Goal: Information Seeking & Learning: Find specific fact

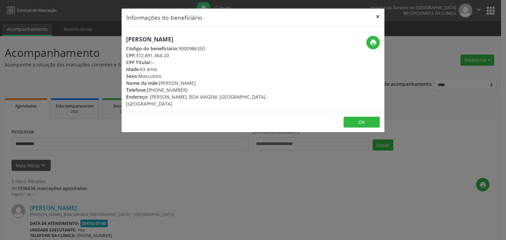
click at [379, 16] on button "×" at bounding box center [377, 17] width 13 height 16
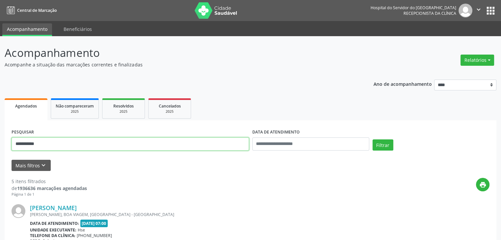
drag, startPoint x: 161, startPoint y: 142, endPoint x: 0, endPoint y: 144, distance: 161.0
type input "**********"
click at [372, 140] on button "Filtrar" at bounding box center [382, 145] width 21 height 11
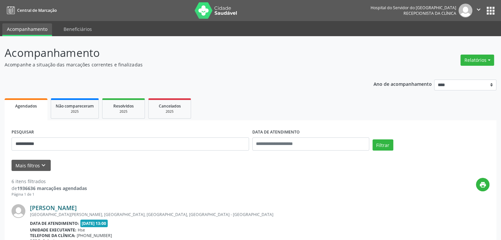
click at [77, 207] on link "[PERSON_NAME]" at bounding box center [53, 208] width 47 height 7
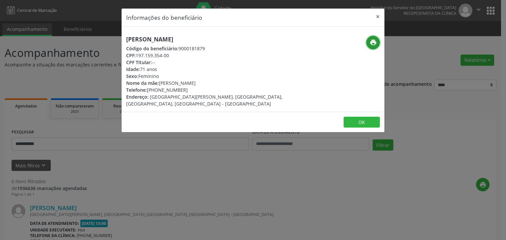
click at [375, 43] on icon "print" at bounding box center [372, 42] width 7 height 7
drag, startPoint x: 156, startPoint y: 90, endPoint x: 199, endPoint y: 90, distance: 43.5
click at [199, 90] on div "Telefone: [PHONE_NUMBER]" at bounding box center [209, 90] width 166 height 7
copy div "99702-7747"
click at [375, 16] on button "×" at bounding box center [377, 17] width 13 height 16
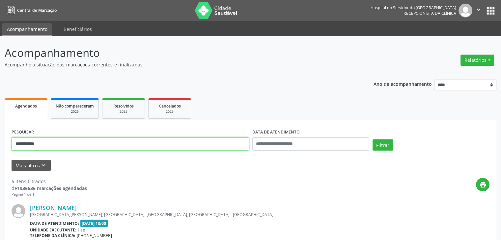
drag, startPoint x: 124, startPoint y: 145, endPoint x: 0, endPoint y: 146, distance: 124.5
click at [372, 140] on button "Filtrar" at bounding box center [382, 145] width 21 height 11
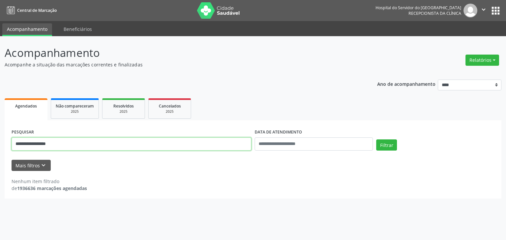
click at [77, 144] on input "**********" at bounding box center [132, 144] width 240 height 13
click at [376, 140] on button "Filtrar" at bounding box center [386, 145] width 21 height 11
drag, startPoint x: 137, startPoint y: 141, endPoint x: 5, endPoint y: 152, distance: 132.8
click at [0, 152] on div "**********" at bounding box center [253, 138] width 506 height 204
click at [376, 140] on button "Filtrar" at bounding box center [386, 145] width 21 height 11
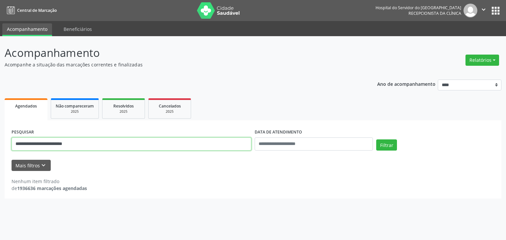
click at [67, 145] on input "**********" at bounding box center [132, 144] width 240 height 13
click at [376, 140] on button "Filtrar" at bounding box center [386, 145] width 21 height 11
drag, startPoint x: 63, startPoint y: 143, endPoint x: 89, endPoint y: 144, distance: 26.4
click at [89, 144] on input "**********" at bounding box center [132, 144] width 240 height 13
click at [376, 140] on button "Filtrar" at bounding box center [386, 145] width 21 height 11
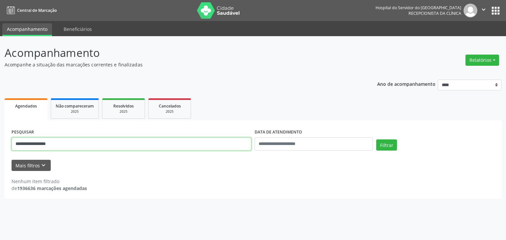
type input "**********"
click at [376, 140] on button "Filtrar" at bounding box center [386, 145] width 21 height 11
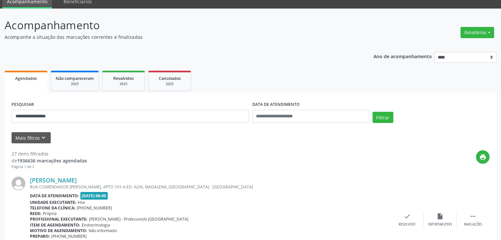
scroll to position [66, 0]
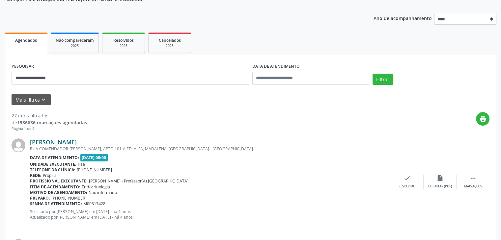
click at [77, 142] on link "[PERSON_NAME]" at bounding box center [53, 142] width 47 height 7
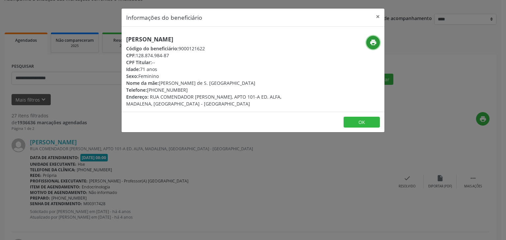
click at [372, 39] on icon "print" at bounding box center [372, 42] width 7 height 7
click at [379, 18] on button "×" at bounding box center [377, 17] width 13 height 16
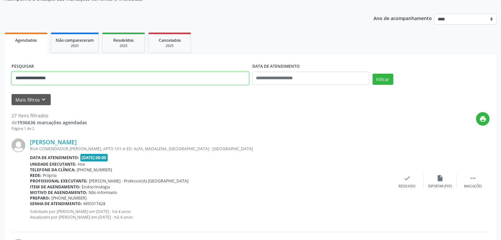
drag, startPoint x: 137, startPoint y: 78, endPoint x: 0, endPoint y: 81, distance: 137.3
type input "**********"
click at [372, 74] on button "Filtrar" at bounding box center [382, 79] width 21 height 11
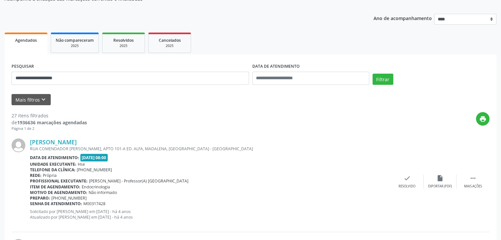
scroll to position [0, 0]
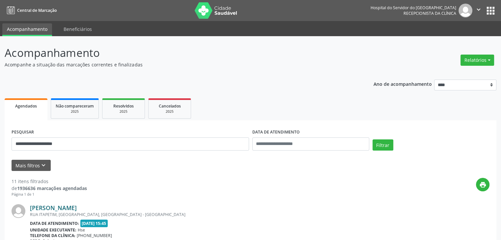
click at [77, 208] on link "[PERSON_NAME]" at bounding box center [53, 208] width 47 height 7
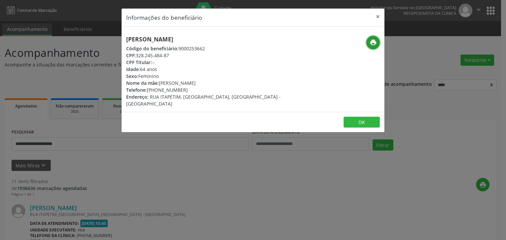
click at [372, 44] on icon "print" at bounding box center [372, 42] width 7 height 7
click at [378, 41] on button "print" at bounding box center [373, 43] width 14 height 14
drag, startPoint x: 158, startPoint y: 89, endPoint x: 188, endPoint y: 89, distance: 30.3
click at [188, 89] on div "Telefone: [PHONE_NUMBER]" at bounding box center [209, 90] width 166 height 7
click at [194, 86] on div "Nome da mãe: [PERSON_NAME]" at bounding box center [209, 83] width 166 height 7
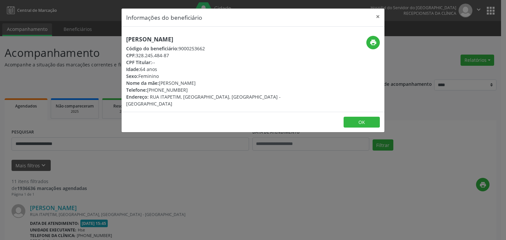
drag, startPoint x: 155, startPoint y: 90, endPoint x: 185, endPoint y: 90, distance: 29.3
click at [185, 90] on div "Telefone: [PHONE_NUMBER]" at bounding box center [209, 90] width 166 height 7
copy div "98698-8185"
click at [377, 16] on button "×" at bounding box center [377, 17] width 13 height 16
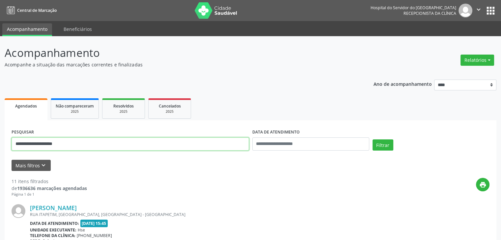
drag, startPoint x: 115, startPoint y: 144, endPoint x: 0, endPoint y: 145, distance: 114.9
type input "*"
type input "**********"
click at [372, 140] on button "Filtrar" at bounding box center [382, 145] width 21 height 11
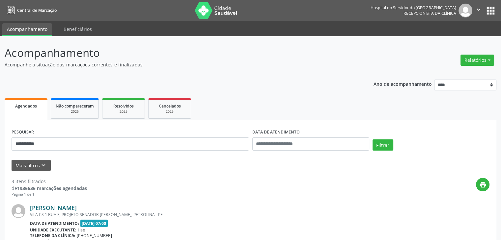
click at [69, 206] on link "[PERSON_NAME]" at bounding box center [53, 208] width 47 height 7
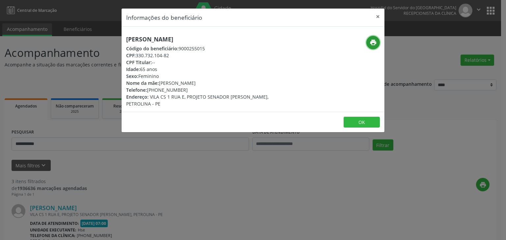
click at [370, 41] on icon "print" at bounding box center [372, 42] width 7 height 7
drag, startPoint x: 147, startPoint y: 90, endPoint x: 182, endPoint y: 90, distance: 35.2
click at [182, 90] on div "Telefone: [PHONE_NUMBER]" at bounding box center [209, 90] width 166 height 7
copy div "[PHONE_NUMBER]"
click at [373, 17] on button "×" at bounding box center [377, 17] width 13 height 16
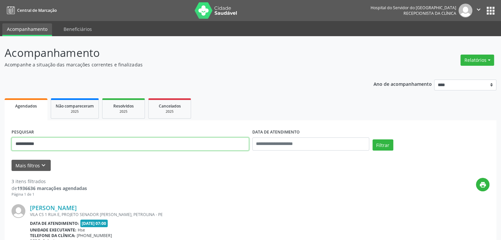
drag, startPoint x: 132, startPoint y: 142, endPoint x: 0, endPoint y: 147, distance: 131.8
type input "**********"
click at [372, 140] on button "Filtrar" at bounding box center [382, 145] width 21 height 11
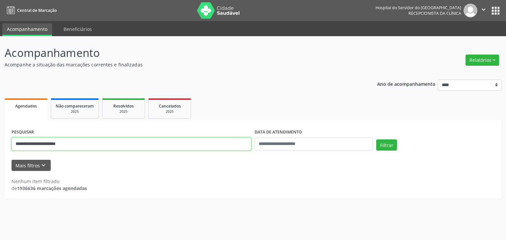
click at [189, 144] on input "**********" at bounding box center [132, 144] width 240 height 13
drag, startPoint x: 91, startPoint y: 145, endPoint x: 7, endPoint y: 148, distance: 84.3
click at [7, 148] on div "**********" at bounding box center [253, 160] width 497 height 78
type input "*"
click at [111, 141] on input "text" at bounding box center [132, 144] width 240 height 13
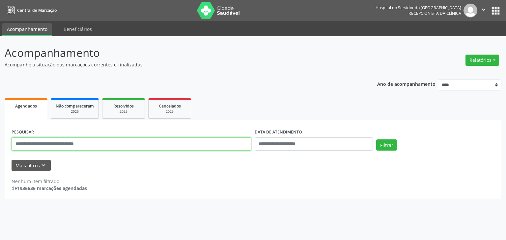
paste input "**********"
type input "**********"
drag, startPoint x: 107, startPoint y: 147, endPoint x: 0, endPoint y: 146, distance: 106.7
click at [0, 146] on div "**********" at bounding box center [253, 138] width 506 height 204
type input "*"
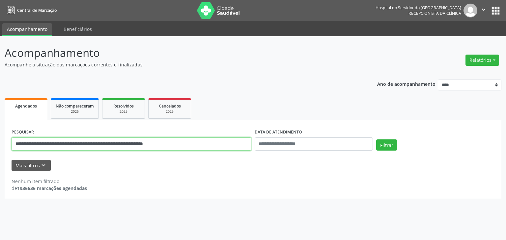
click at [376, 140] on button "Filtrar" at bounding box center [386, 145] width 21 height 11
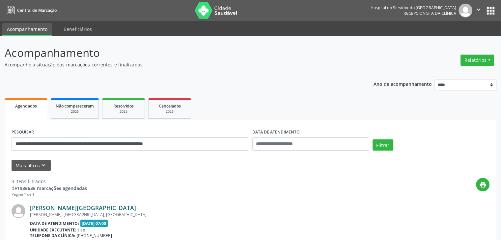
click at [78, 207] on link "[PERSON_NAME][GEOGRAPHIC_DATA]" at bounding box center [83, 208] width 106 height 7
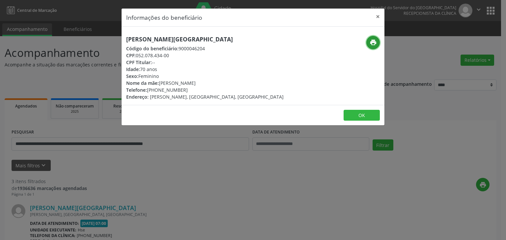
click at [371, 42] on icon "print" at bounding box center [372, 42] width 7 height 7
drag, startPoint x: 157, startPoint y: 90, endPoint x: 187, endPoint y: 90, distance: 30.0
click at [187, 90] on div "Telefone: [PHONE_NUMBER]" at bounding box center [204, 90] width 157 height 7
copy div "99700-6711"
click at [371, 15] on button "×" at bounding box center [377, 17] width 13 height 16
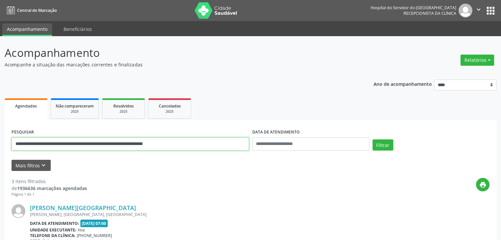
drag, startPoint x: 129, startPoint y: 141, endPoint x: 2, endPoint y: 157, distance: 127.8
paste input "*******"
type input "**********"
click at [372, 140] on button "Filtrar" at bounding box center [382, 145] width 21 height 11
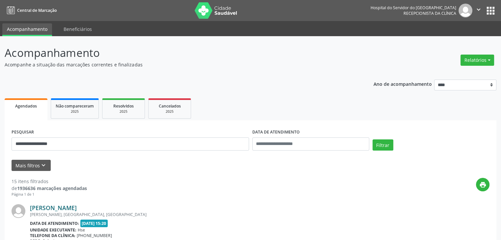
click at [72, 205] on link "[PERSON_NAME]" at bounding box center [53, 208] width 47 height 7
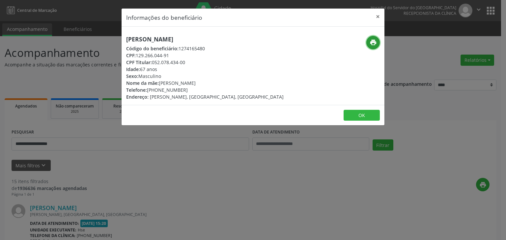
click at [368, 44] on button "print" at bounding box center [373, 43] width 14 height 14
drag, startPoint x: 157, startPoint y: 90, endPoint x: 191, endPoint y: 86, distance: 34.5
click at [191, 86] on div "[PERSON_NAME] Código do beneficiário: 1274165480 CPF: 129.266.044-91 CPF Titula…" at bounding box center [204, 68] width 157 height 65
click at [175, 91] on div "Telefone: [PHONE_NUMBER]" at bounding box center [204, 90] width 157 height 7
drag, startPoint x: 158, startPoint y: 90, endPoint x: 187, endPoint y: 89, distance: 29.7
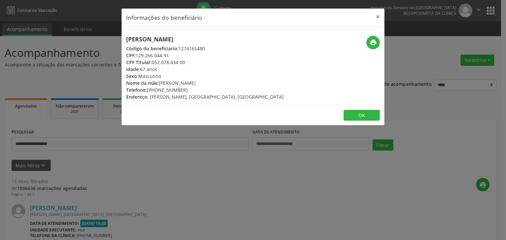
click at [187, 89] on div "Telefone: [PHONE_NUMBER]" at bounding box center [204, 90] width 157 height 7
copy div "99700-6711"
click at [379, 16] on button "×" at bounding box center [377, 17] width 13 height 16
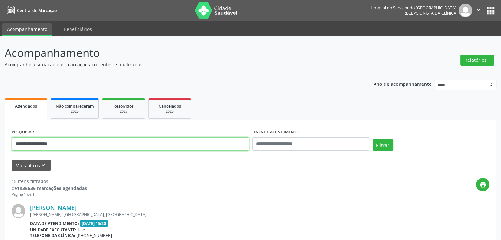
drag, startPoint x: 85, startPoint y: 145, endPoint x: 0, endPoint y: 150, distance: 85.1
type input "**********"
click at [372, 140] on button "Filtrar" at bounding box center [382, 145] width 21 height 11
click at [87, 212] on div "DOIS IRMAOS, APIPUCOS, [GEOGRAPHIC_DATA] - [GEOGRAPHIC_DATA]" at bounding box center [210, 215] width 361 height 6
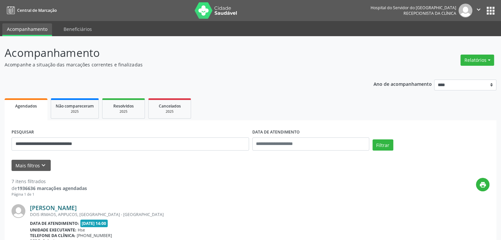
click at [77, 210] on link "[PERSON_NAME]" at bounding box center [53, 208] width 47 height 7
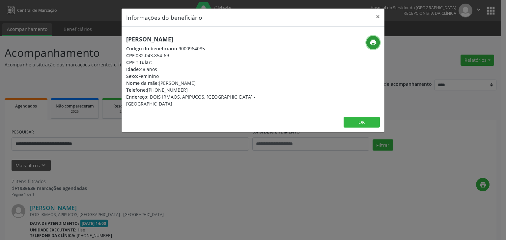
click at [375, 43] on icon "print" at bounding box center [372, 42] width 7 height 7
drag, startPoint x: 157, startPoint y: 89, endPoint x: 185, endPoint y: 90, distance: 28.7
click at [185, 90] on div "Telefone: [PHONE_NUMBER]" at bounding box center [209, 90] width 166 height 7
copy div "98830-9803"
click at [381, 16] on button "×" at bounding box center [377, 17] width 13 height 16
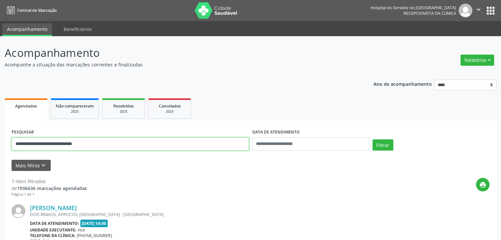
drag, startPoint x: 183, startPoint y: 142, endPoint x: 0, endPoint y: 149, distance: 182.9
click at [372, 140] on button "Filtrar" at bounding box center [382, 145] width 21 height 11
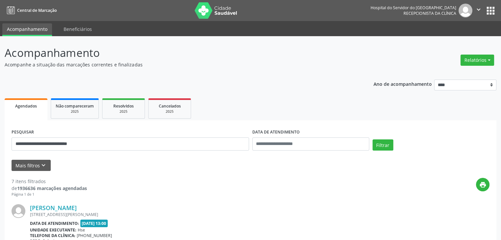
click at [77, 206] on link "[PERSON_NAME]" at bounding box center [53, 208] width 47 height 7
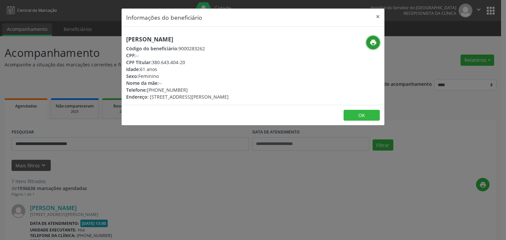
click at [369, 41] on button "print" at bounding box center [373, 43] width 14 height 14
drag, startPoint x: 153, startPoint y: 63, endPoint x: 188, endPoint y: 62, distance: 35.6
click at [188, 62] on div "CPF Titular: 380.643.404-20" at bounding box center [177, 62] width 102 height 7
copy div "380.643.404-20"
drag, startPoint x: 157, startPoint y: 90, endPoint x: 183, endPoint y: 92, distance: 25.7
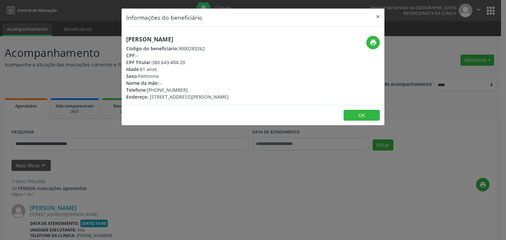
click at [183, 92] on div "Telefone: [PHONE_NUMBER]" at bounding box center [177, 90] width 102 height 7
copy div "99165-2136"
drag, startPoint x: 154, startPoint y: 63, endPoint x: 178, endPoint y: 63, distance: 24.4
click at [180, 63] on div "CPF Titular: 380.643.404-20" at bounding box center [177, 62] width 102 height 7
drag, startPoint x: 153, startPoint y: 62, endPoint x: 194, endPoint y: 63, distance: 41.5
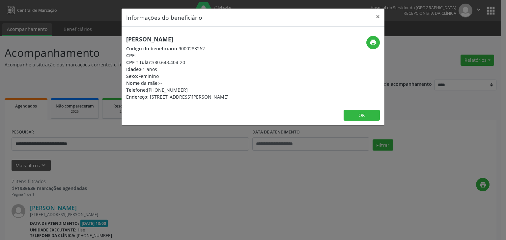
click at [194, 63] on div "CPF Titular: 380.643.404-20" at bounding box center [177, 62] width 102 height 7
copy div "380.643.404-20"
click at [384, 18] on button "×" at bounding box center [377, 17] width 13 height 16
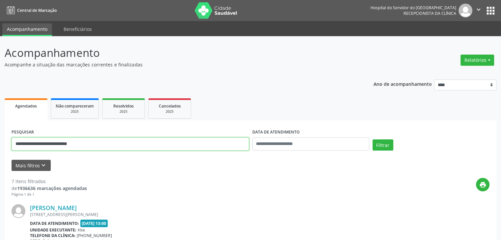
drag, startPoint x: 106, startPoint y: 144, endPoint x: 0, endPoint y: 153, distance: 106.1
paste input "text"
type input "**********"
click at [372, 140] on button "Filtrar" at bounding box center [382, 145] width 21 height 11
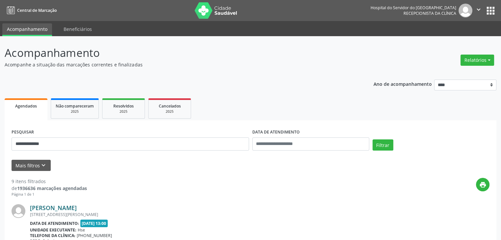
click at [69, 208] on link "[PERSON_NAME]" at bounding box center [53, 208] width 47 height 7
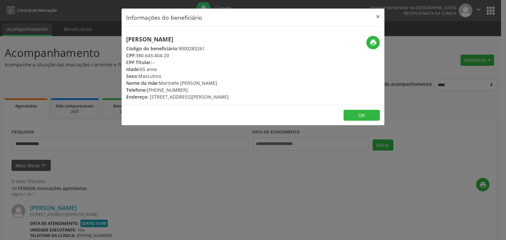
drag, startPoint x: 204, startPoint y: 41, endPoint x: 125, endPoint y: 43, distance: 79.1
click at [125, 43] on div "[PERSON_NAME] Código do beneficiário: 9000283261 CPF: 380.643.404-20 CPF Titula…" at bounding box center [209, 68] width 175 height 65
copy h5 "[PERSON_NAME]"
click at [374, 18] on button "×" at bounding box center [377, 17] width 13 height 16
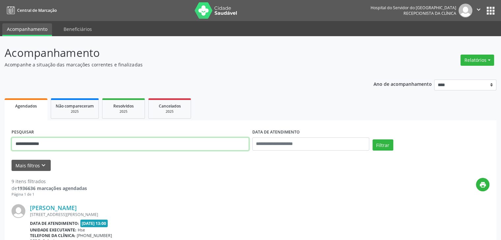
drag, startPoint x: 65, startPoint y: 141, endPoint x: 0, endPoint y: 150, distance: 65.2
type input "**********"
click at [372, 140] on button "Filtrar" at bounding box center [382, 145] width 21 height 11
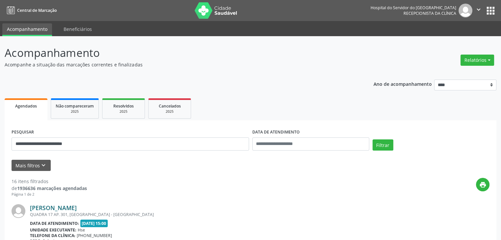
click at [72, 210] on link "[PERSON_NAME]" at bounding box center [53, 208] width 47 height 7
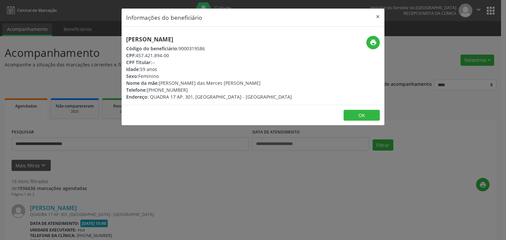
drag, startPoint x: 229, startPoint y: 41, endPoint x: 125, endPoint y: 34, distance: 103.7
click at [125, 34] on div "[PERSON_NAME] Código do beneficiário: 9000319586 CPF: 457.421.894-00 CPF Titula…" at bounding box center [253, 66] width 263 height 78
click at [378, 15] on button "×" at bounding box center [377, 17] width 13 height 16
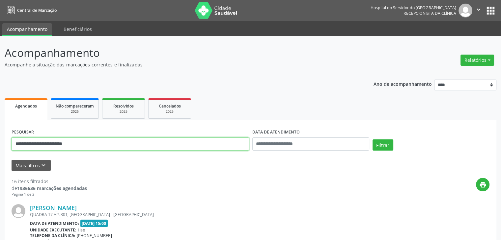
drag, startPoint x: 114, startPoint y: 146, endPoint x: 0, endPoint y: 147, distance: 113.6
click at [372, 140] on button "Filtrar" at bounding box center [382, 145] width 21 height 11
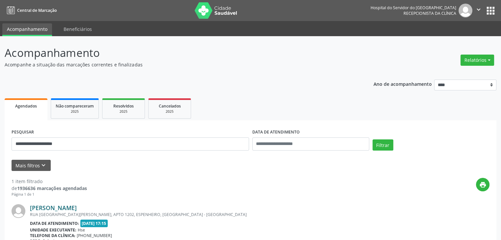
click at [77, 206] on link "[PERSON_NAME]" at bounding box center [53, 208] width 47 height 7
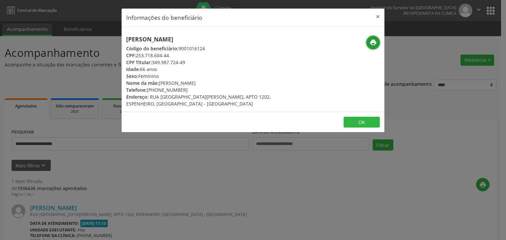
click at [370, 41] on icon "print" at bounding box center [372, 42] width 7 height 7
drag, startPoint x: 154, startPoint y: 62, endPoint x: 194, endPoint y: 62, distance: 40.2
click at [194, 62] on div "CPF Titular: 349.987.724-49" at bounding box center [209, 62] width 166 height 7
drag, startPoint x: 156, startPoint y: 62, endPoint x: 195, endPoint y: 61, distance: 38.5
click at [195, 61] on div "CPF Titular: 349.987.724-49" at bounding box center [209, 62] width 166 height 7
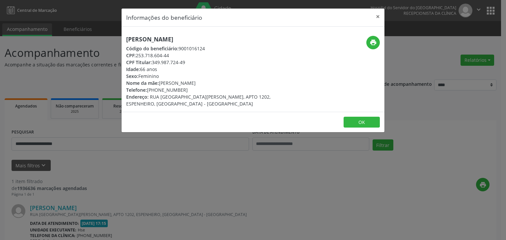
drag, startPoint x: 136, startPoint y: 55, endPoint x: 186, endPoint y: 54, distance: 50.1
click at [186, 54] on div "CPF: 253.718.604-44" at bounding box center [209, 55] width 166 height 7
drag, startPoint x: 157, startPoint y: 92, endPoint x: 186, endPoint y: 90, distance: 29.0
click at [186, 90] on div "Telefone: [PHONE_NUMBER]" at bounding box center [209, 90] width 166 height 7
drag, startPoint x: 153, startPoint y: 62, endPoint x: 192, endPoint y: 61, distance: 38.5
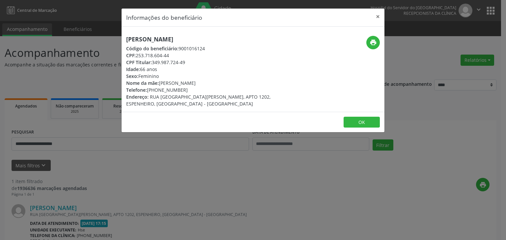
click at [192, 61] on div "CPF Titular: 349.987.724-49" at bounding box center [209, 62] width 166 height 7
click at [378, 15] on button "×" at bounding box center [377, 17] width 13 height 16
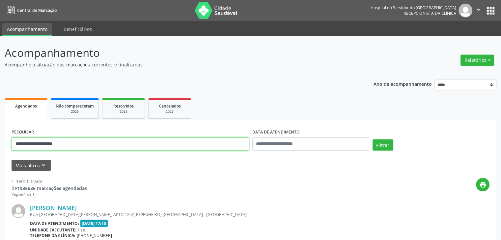
drag, startPoint x: 87, startPoint y: 149, endPoint x: 0, endPoint y: 150, distance: 87.3
click at [0, 150] on div "**********" at bounding box center [250, 172] width 501 height 273
paste input "text"
type input "**********"
click at [372, 140] on button "Filtrar" at bounding box center [382, 145] width 21 height 11
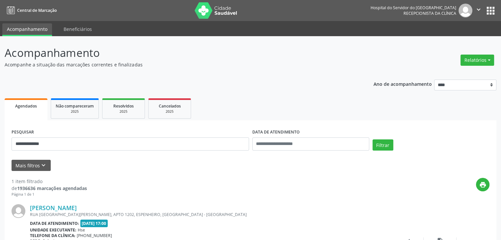
drag, startPoint x: 98, startPoint y: 208, endPoint x: 24, endPoint y: 212, distance: 74.2
